Goal: Navigation & Orientation: Find specific page/section

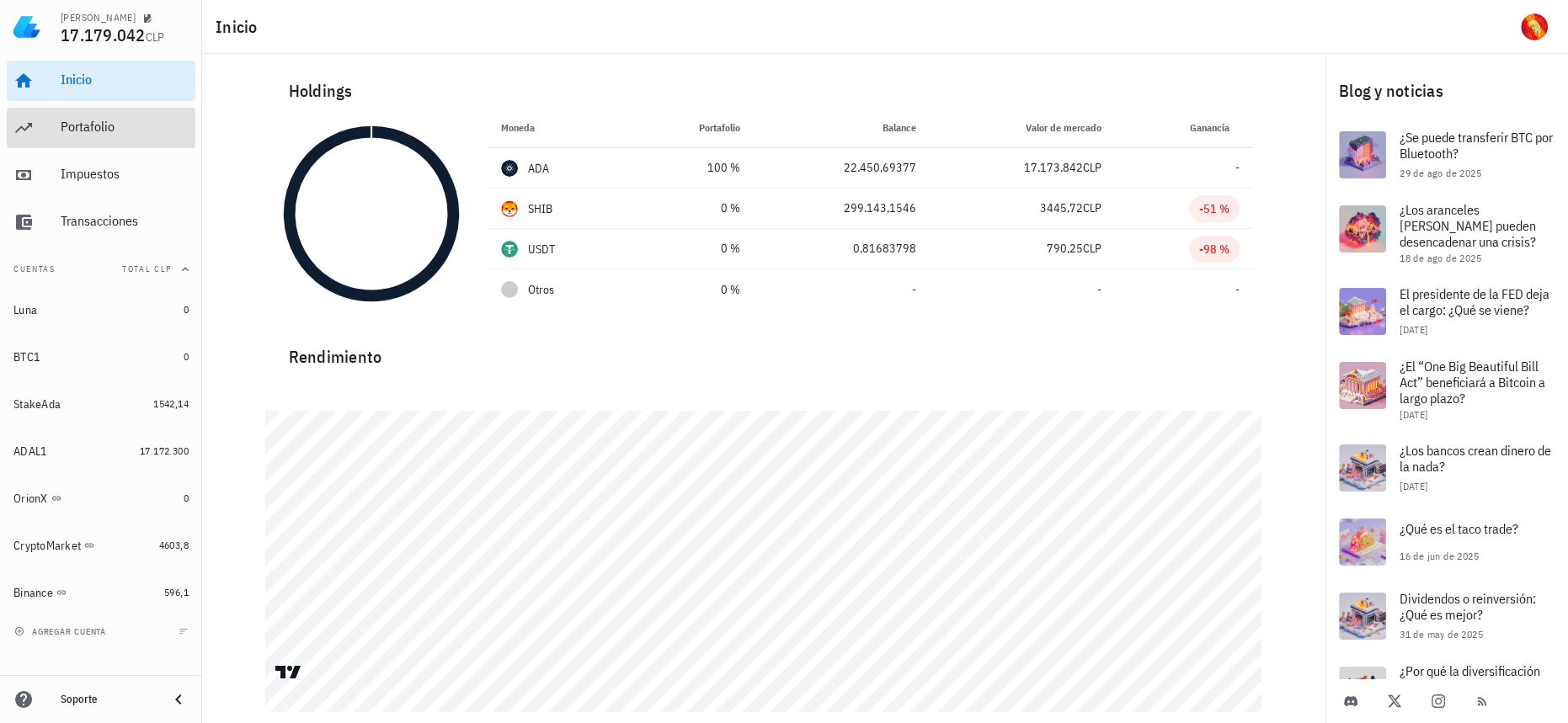
click at [138, 117] on div "Portafolio" at bounding box center [125, 127] width 128 height 38
click at [115, 116] on div "Portafolio" at bounding box center [125, 127] width 128 height 38
